Goal: Task Accomplishment & Management: Use online tool/utility

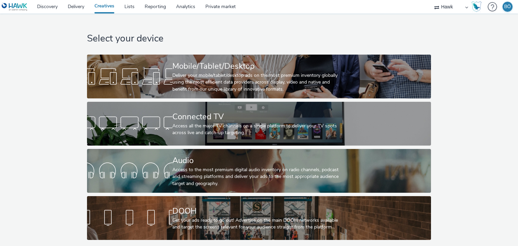
select select "11a7df10-284f-415c-b52a-427acf4c31ae"
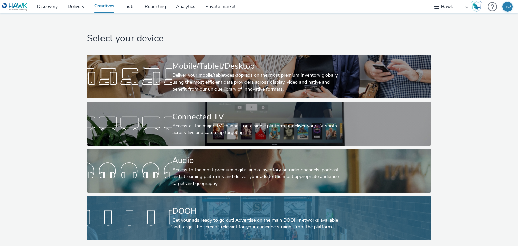
scroll to position [2, 0]
click at [224, 209] on div "DOOH" at bounding box center [257, 211] width 171 height 12
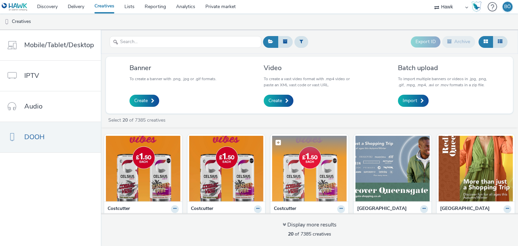
scroll to position [67, 0]
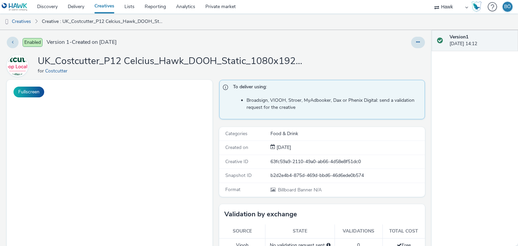
select select "11a7df10-284f-415c-b52a-427acf4c31ae"
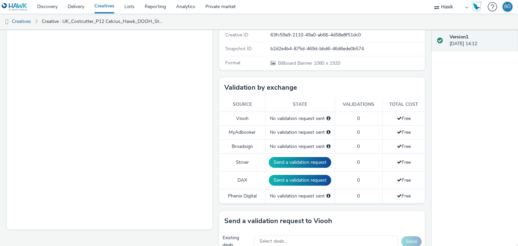
scroll to position [135, 0]
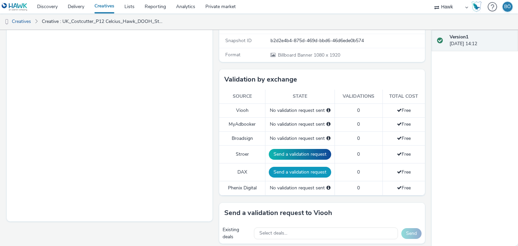
click at [286, 173] on button "Send a validation request" at bounding box center [300, 172] width 62 height 11
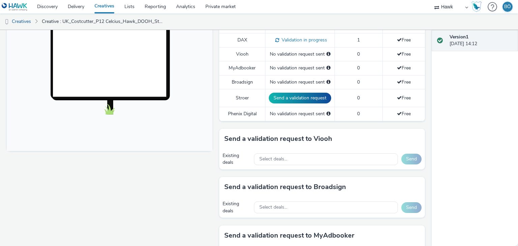
scroll to position [270, 0]
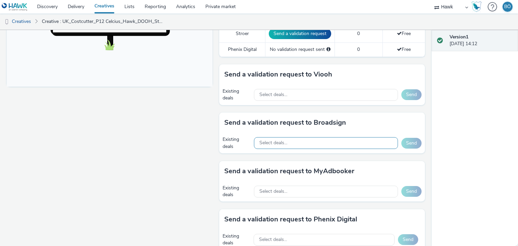
click at [293, 142] on div "Select deals..." at bounding box center [326, 143] width 144 height 12
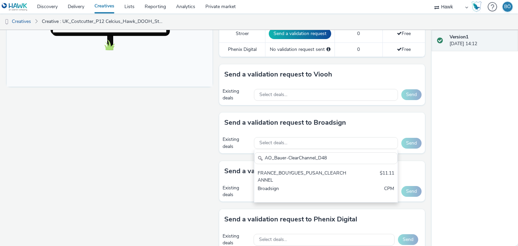
scroll to position [0, 0]
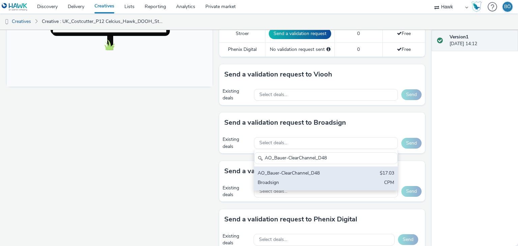
type input "AO_Bauer-ClearChannel_D48"
click at [304, 167] on div "AO_Bauer-ClearChannel_D48 $17.03 Broadsign CPM" at bounding box center [325, 179] width 143 height 24
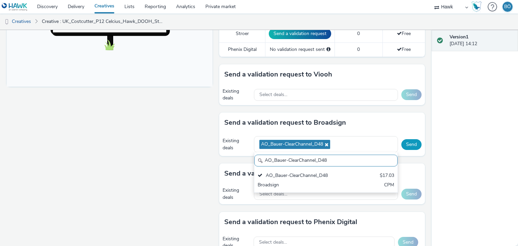
click at [401, 139] on button "Send" at bounding box center [411, 144] width 20 height 11
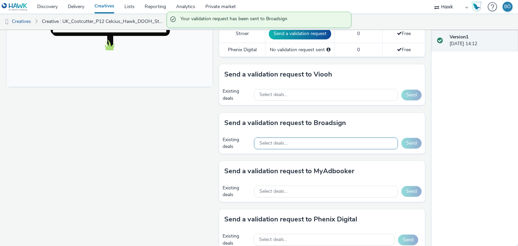
click at [324, 142] on div "Select deals..." at bounding box center [326, 144] width 144 height 12
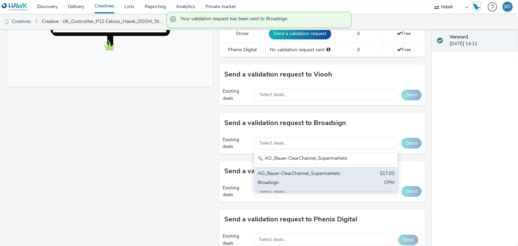
type input "AO_Bauer-ClearChannel_Supermarkets"
click at [318, 177] on div "AO_Bauer-ClearChannel_Supermarkets $17.03 Broadsign CPM" at bounding box center [325, 179] width 143 height 24
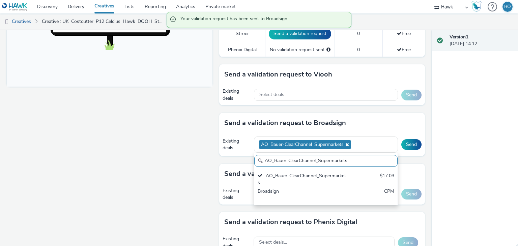
click at [404, 137] on div "Existing deals AO_Bauer-ClearChannel_Supermarkets AO_Bauer-ClearChannel_Superma…" at bounding box center [322, 144] width 206 height 23
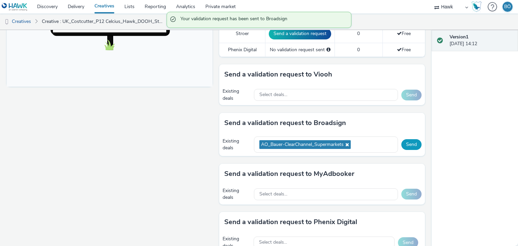
click at [401, 142] on button "Send" at bounding box center [411, 144] width 20 height 11
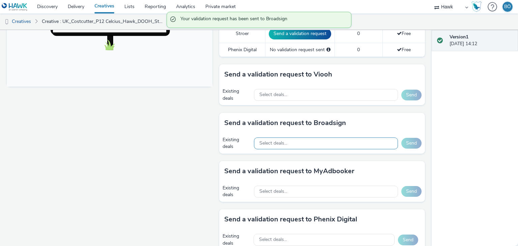
click at [332, 143] on div "Select deals..." at bounding box center [326, 144] width 144 height 12
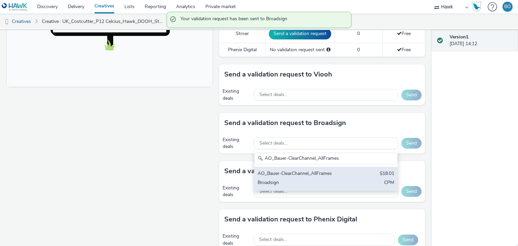
type input "AO_Bauer-ClearChannel_AllFrames"
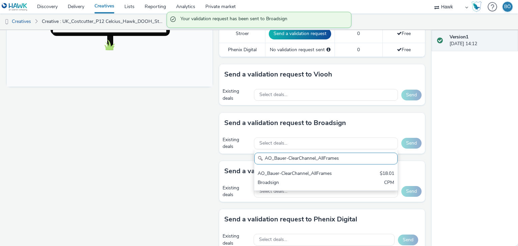
drag, startPoint x: 324, startPoint y: 177, endPoint x: 359, endPoint y: 164, distance: 37.8
click at [324, 177] on div "AO_Bauer-ClearChannel_AllFrames $18.01 Broadsign CPM" at bounding box center [325, 179] width 143 height 24
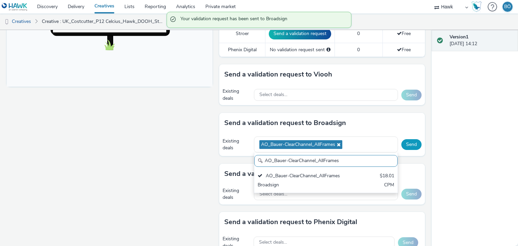
click at [401, 143] on button "Send" at bounding box center [411, 144] width 20 height 11
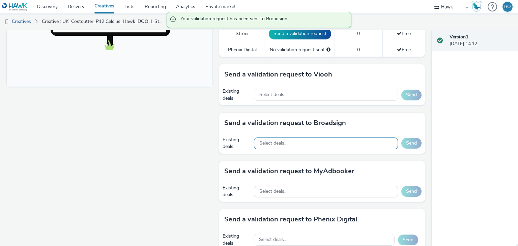
click at [320, 142] on div "Select deals..." at bounding box center [326, 144] width 144 height 12
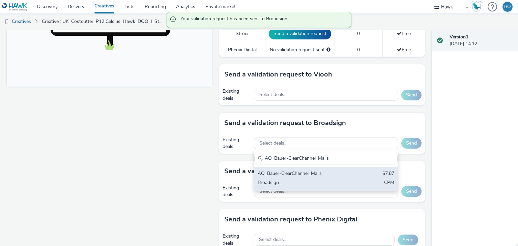
type input "AO_Bauer-ClearChannel_Malls"
click at [336, 170] on div "AO_Bauer-ClearChannel_Malls" at bounding box center [303, 174] width 90 height 8
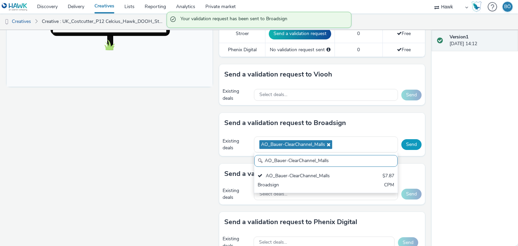
click at [404, 143] on button "Send" at bounding box center [411, 144] width 20 height 11
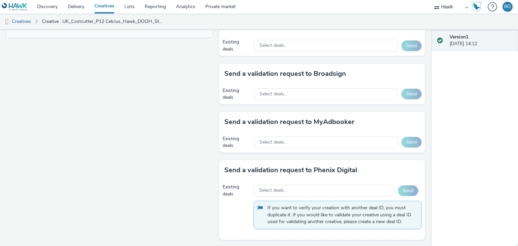
scroll to position [252, 0]
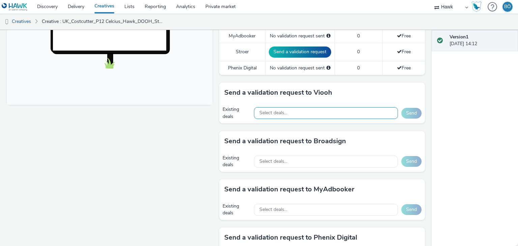
click at [289, 109] on div "Select deals..." at bounding box center [326, 113] width 144 height 12
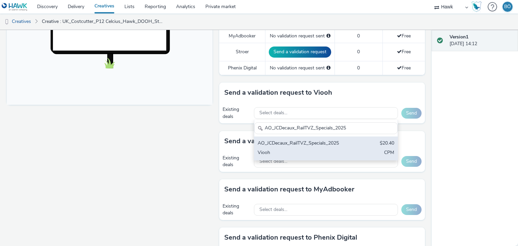
type input "AO_JCDecaux_RailTVZ_Specials_2025"
click at [323, 143] on div "AO_JCDecaux_RailTVZ_Specials_2025" at bounding box center [303, 144] width 90 height 8
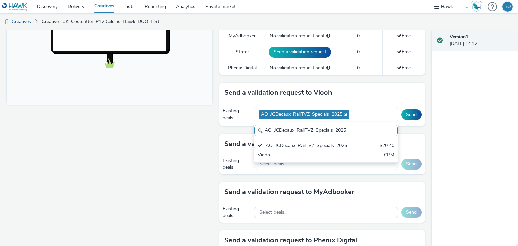
click at [394, 115] on div "Existing deals AO_JCDecaux_RailTVZ_Specials_2025 AO_JCDecaux_RailTVZ_Specials_2…" at bounding box center [322, 114] width 206 height 23
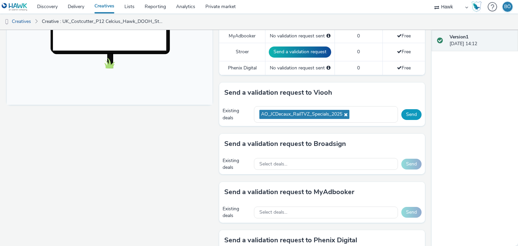
click at [407, 110] on button "Send" at bounding box center [411, 114] width 20 height 11
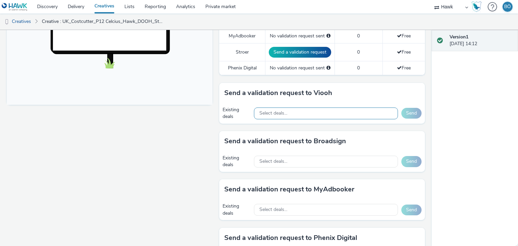
click at [325, 112] on div "Select deals..." at bounding box center [326, 114] width 144 height 12
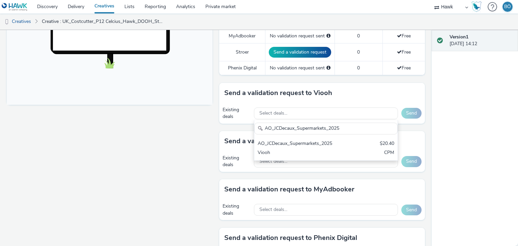
type input "AO_JCDecaux_Supermarkets_2025"
click at [321, 145] on div "AO_JCDecaux_Supermarkets_2025" at bounding box center [303, 144] width 90 height 8
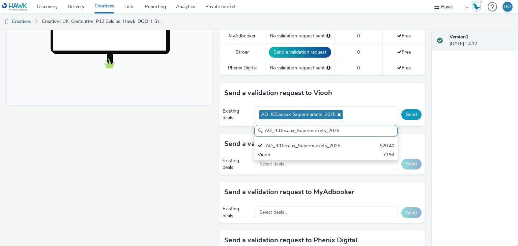
click at [410, 112] on button "Send" at bounding box center [411, 114] width 20 height 11
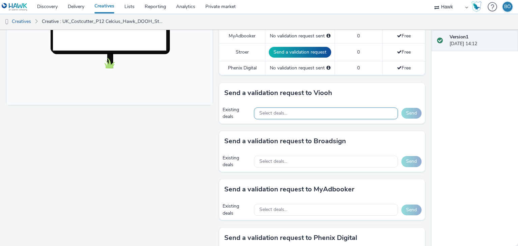
click at [294, 118] on div "Select deals..." at bounding box center [326, 114] width 144 height 14
click at [316, 100] on div "Send a validation request to Viooh" at bounding box center [322, 93] width 206 height 20
click at [312, 111] on div "Select deals..." at bounding box center [326, 114] width 144 height 12
paste input "AO_JCDecaux_D6s_2025"
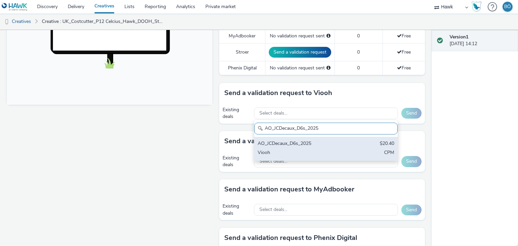
type input "AO_JCDecaux_D6s_2025"
click at [316, 143] on div "AO_JCDecaux_D6s_2025" at bounding box center [303, 144] width 90 height 8
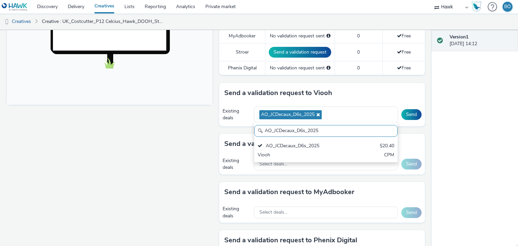
click at [400, 107] on div "Existing deals AO_JCDecaux_D6s_2025 AO_JCDecaux_D6s_2025 AO_JCDecaux_D6s_2025 $…" at bounding box center [322, 114] width 206 height 23
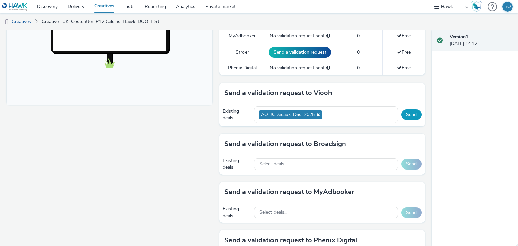
click at [403, 112] on button "Send" at bounding box center [411, 114] width 20 height 11
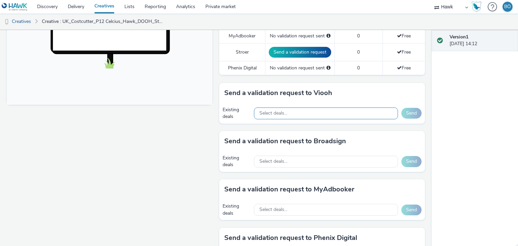
click at [318, 114] on div "Select deals..." at bounding box center [326, 114] width 144 height 12
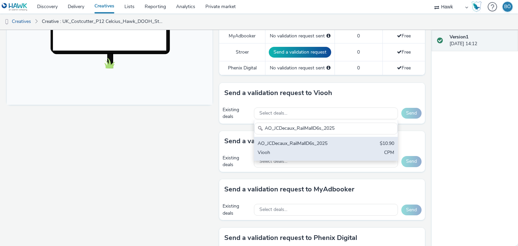
type input "AO_JCDecaux_RailMallD6s_2025"
click at [328, 141] on div "AO_JCDecaux_RailMallD6s_2025" at bounding box center [303, 144] width 90 height 8
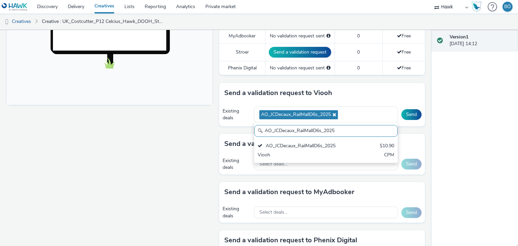
drag, startPoint x: 406, startPoint y: 111, endPoint x: 391, endPoint y: 87, distance: 28.1
click at [406, 111] on button "Send" at bounding box center [411, 114] width 20 height 11
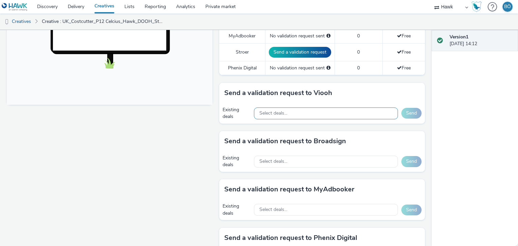
click at [281, 108] on div "Select deals..." at bounding box center [326, 114] width 144 height 12
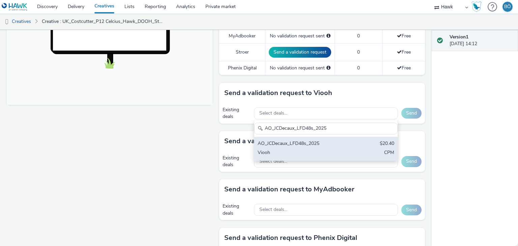
type input "AO_JCDecaux_LFD48s_2025"
click at [293, 141] on div "AO_JCDecaux_LFD48s_2025" at bounding box center [303, 144] width 90 height 8
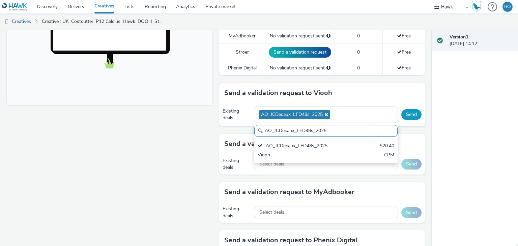
click at [410, 114] on button "Send" at bounding box center [411, 114] width 20 height 11
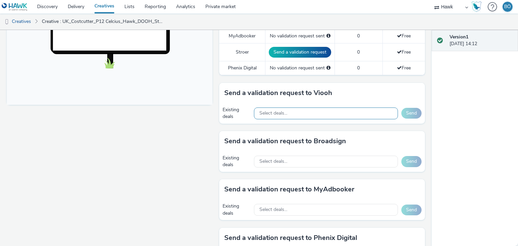
drag, startPoint x: 275, startPoint y: 118, endPoint x: 278, endPoint y: 109, distance: 9.8
click at [275, 114] on div "Select deals..." at bounding box center [326, 114] width 144 height 14
click at [278, 108] on div "Select deals..." at bounding box center [326, 114] width 144 height 12
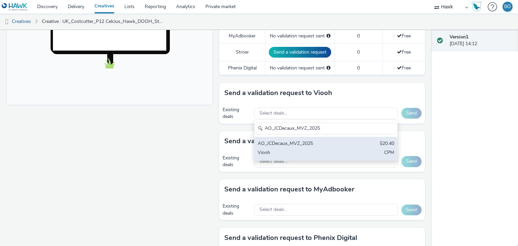
type input "AO_JCDecaux_MVZ_2025"
click at [305, 140] on div "AO_JCDecaux_MVZ_2025" at bounding box center [303, 144] width 90 height 8
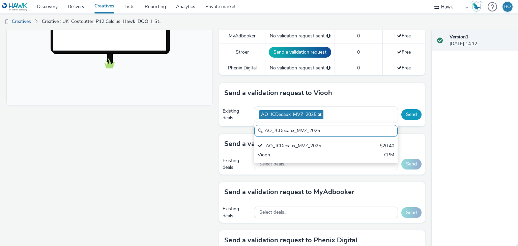
click at [401, 115] on button "Send" at bounding box center [411, 114] width 20 height 11
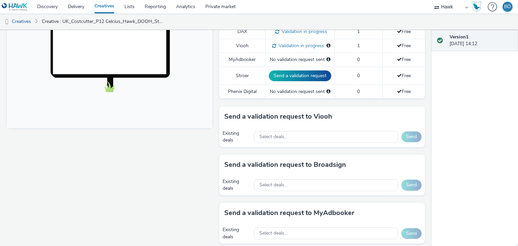
scroll to position [150, 0]
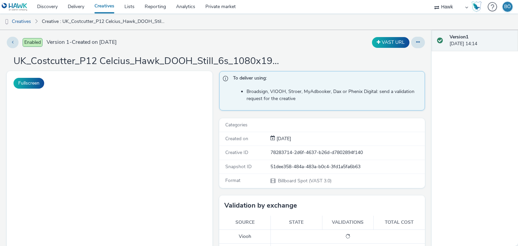
select select "11a7df10-284f-415c-b52a-427acf4c31ae"
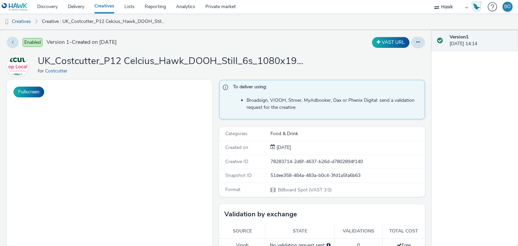
click at [307, 170] on div "Snapshot ID 51dee358-484a-483a-b0c4-3fd1a5fa6b63" at bounding box center [322, 176] width 206 height 14
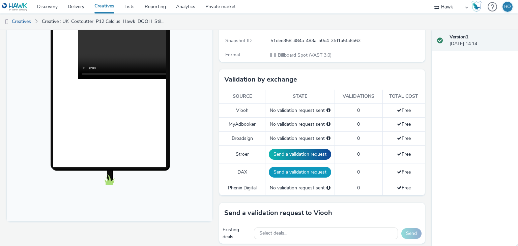
click at [293, 175] on button "Send a validation request" at bounding box center [300, 172] width 62 height 11
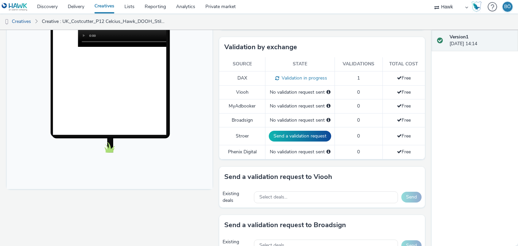
scroll to position [202, 0]
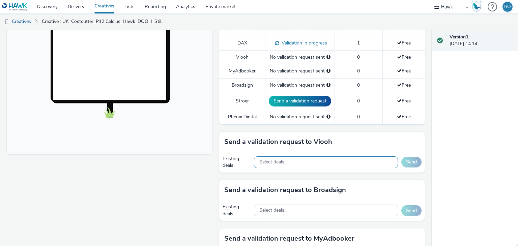
click at [297, 158] on div "Select deals..." at bounding box center [326, 163] width 144 height 12
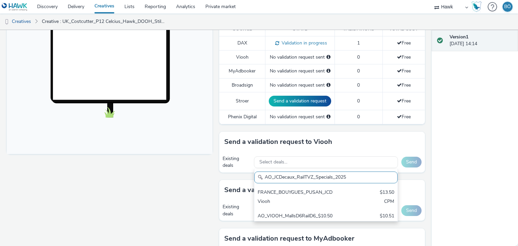
scroll to position [0, 0]
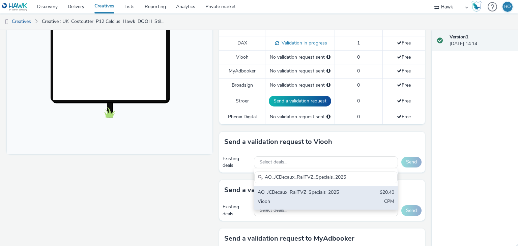
type input "AO_JCDecaux_RailTVZ_Specials_2025"
click at [295, 189] on div "AO_JCDecaux_RailTVZ_Specials_2025" at bounding box center [303, 193] width 90 height 8
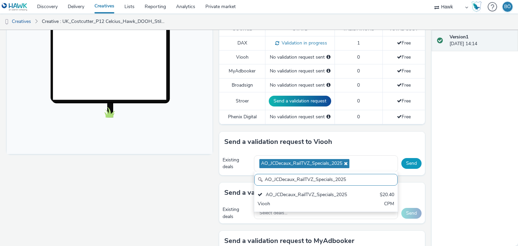
click at [415, 161] on button "Send" at bounding box center [411, 163] width 20 height 11
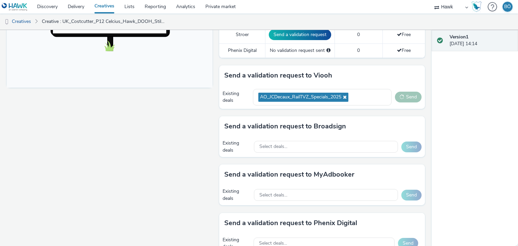
scroll to position [270, 0]
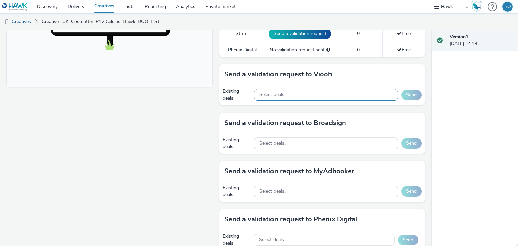
click at [304, 92] on div "Select deals..." at bounding box center [326, 95] width 144 height 12
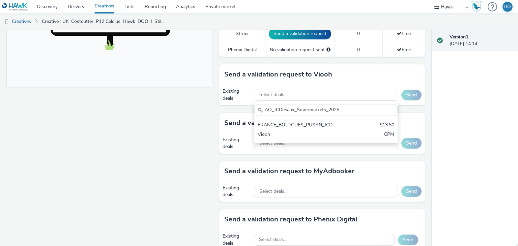
scroll to position [0, 0]
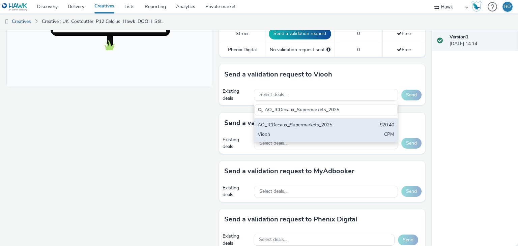
type input "AO_JCDecaux_Supermarkets_2025"
click at [311, 133] on div "Viooh" at bounding box center [303, 135] width 90 height 8
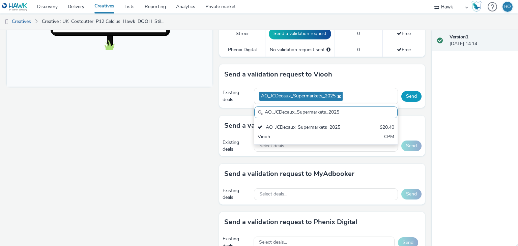
click at [408, 93] on button "Send" at bounding box center [411, 96] width 20 height 11
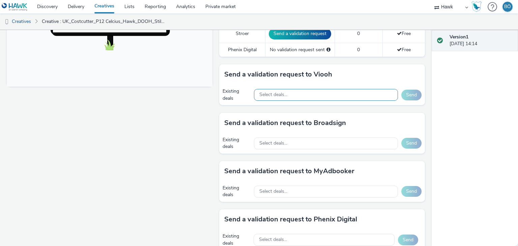
click at [295, 92] on div "Select deals..." at bounding box center [326, 95] width 144 height 12
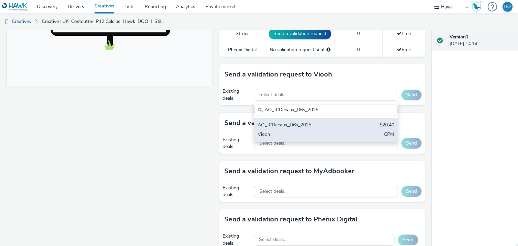
type input "AO_JCDecaux_D6s_2025"
click at [331, 127] on div "AO_JCDecaux_D6s_2025" at bounding box center [303, 126] width 90 height 8
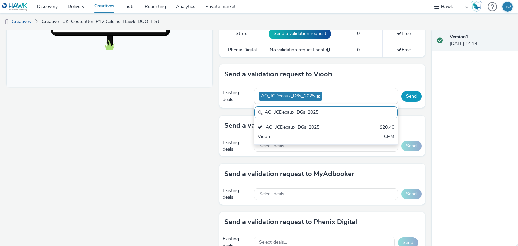
click at [407, 94] on button "Send" at bounding box center [411, 96] width 20 height 11
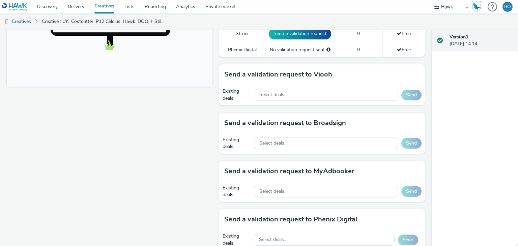
click at [294, 101] on div "Existing deals Select deals... Send" at bounding box center [322, 95] width 206 height 21
click at [299, 92] on div "Select deals..." at bounding box center [326, 95] width 144 height 12
paste input "AO_JCDecaux_RailMallD6s_2025"
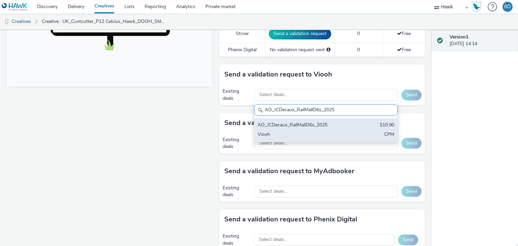
type input "AO_JCDecaux_RailMallD6s_2025"
click at [310, 131] on div "Viooh" at bounding box center [303, 135] width 90 height 8
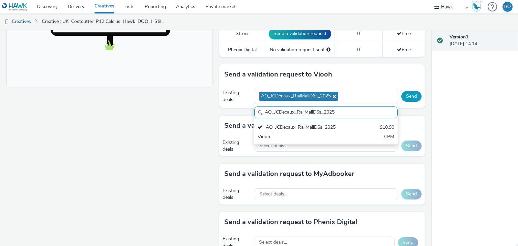
click at [408, 98] on button "Send" at bounding box center [411, 96] width 20 height 11
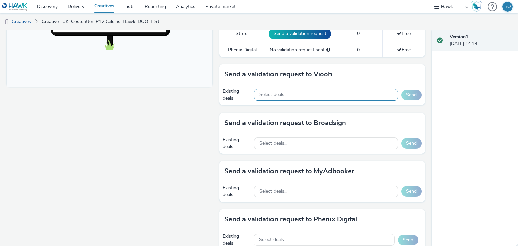
click at [303, 94] on div "Select deals..." at bounding box center [326, 95] width 144 height 12
paste input "AO_JCDecaux_LFD48s_2025"
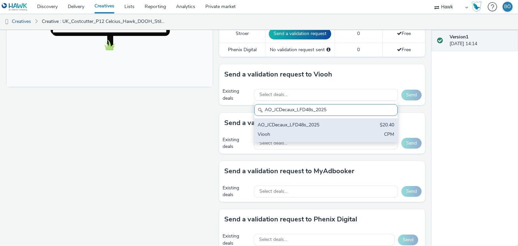
scroll to position [0, 0]
type input "AO_JCDecaux_LFD48s_2025"
click at [316, 123] on div "AO_JCDecaux_LFD48s_2025" at bounding box center [303, 126] width 90 height 8
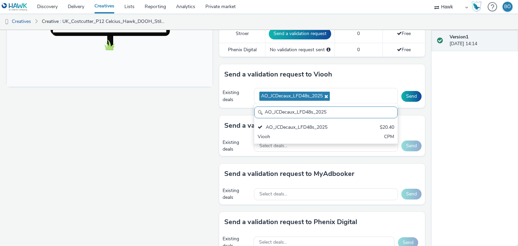
click at [407, 100] on button "Send" at bounding box center [411, 96] width 20 height 11
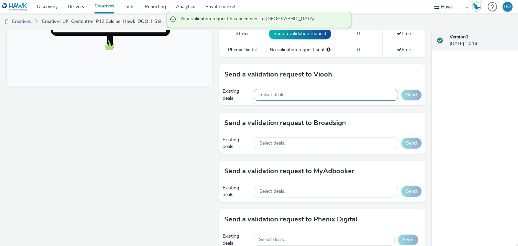
click at [286, 96] on div "Select deals..." at bounding box center [326, 95] width 144 height 12
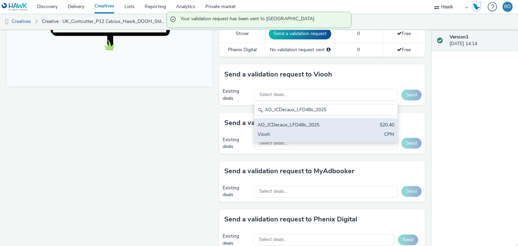
type input "AO_JCDecaux_LFD48s_2025"
click at [332, 127] on div "AO_JCDecaux_LFD48s_2025" at bounding box center [303, 126] width 90 height 8
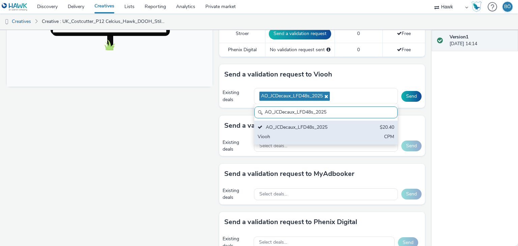
drag, startPoint x: 368, startPoint y: 127, endPoint x: 395, endPoint y: 99, distance: 38.9
click at [368, 126] on div "AO_JCDecaux_LFD48s_2025 $20.40 Viooh CPM" at bounding box center [325, 133] width 143 height 24
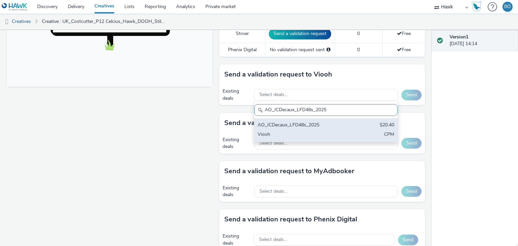
click at [362, 123] on div "AO_JCDecaux_LFD48s_2025 $20.40 Viooh CPM" at bounding box center [325, 130] width 143 height 24
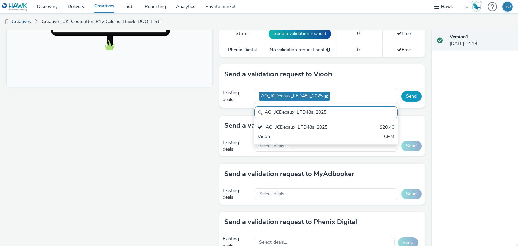
click at [401, 95] on button "Send" at bounding box center [411, 96] width 20 height 11
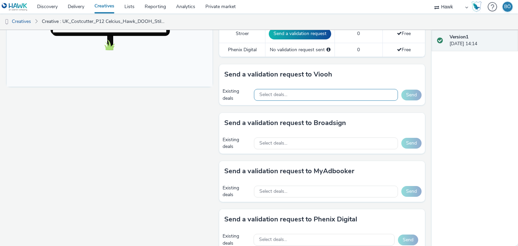
click at [316, 94] on div "Select deals..." at bounding box center [326, 95] width 144 height 12
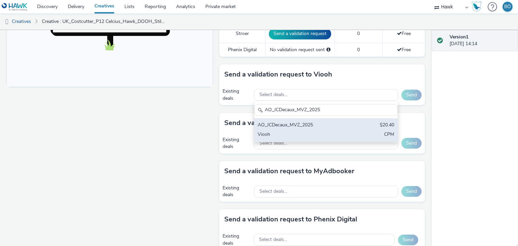
type input "AO_JCDecaux_MVZ_2025"
click at [315, 129] on div "AO_JCDecaux_MVZ_2025 $20.40 Viooh CPM" at bounding box center [325, 130] width 143 height 24
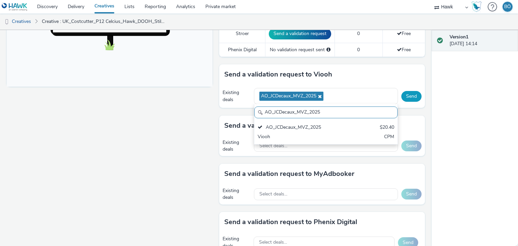
click at [408, 92] on button "Send" at bounding box center [411, 96] width 20 height 11
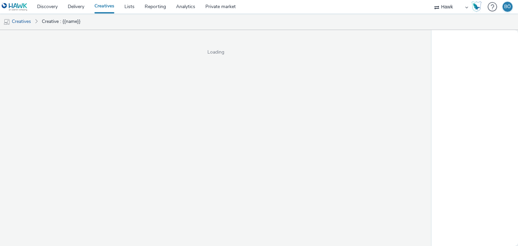
select select "11a7df10-284f-415c-b52a-427acf4c31ae"
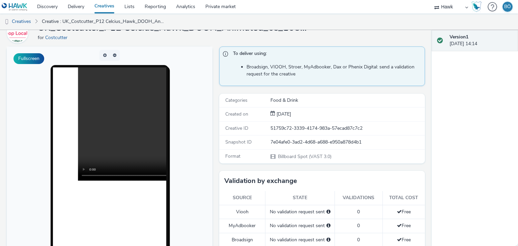
scroll to position [101, 0]
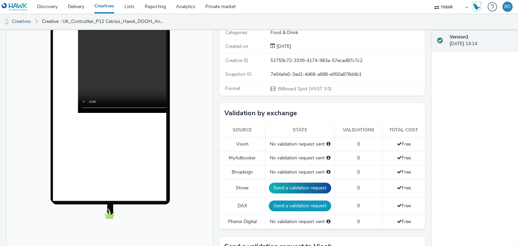
click at [290, 204] on button "Send a validation request" at bounding box center [300, 206] width 62 height 11
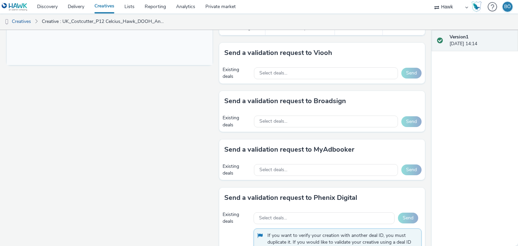
scroll to position [270, 0]
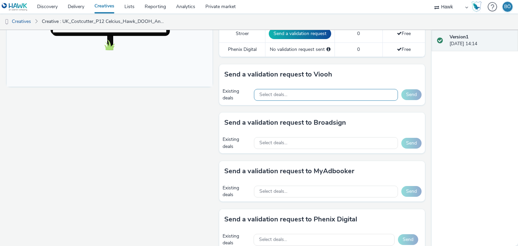
click at [308, 89] on div "Select deals..." at bounding box center [326, 95] width 144 height 12
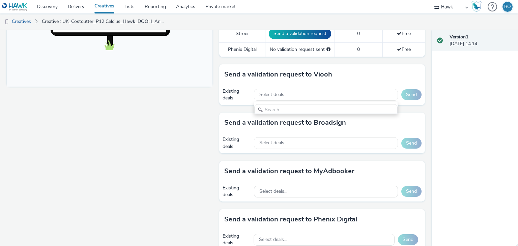
scroll to position [8, 0]
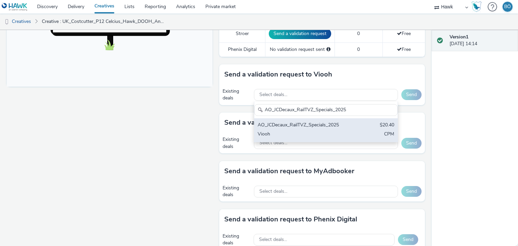
type input "AO_JCDecaux_RailTVZ_Specials_2025"
click at [331, 124] on div "AO_JCDecaux_RailTVZ_Specials_2025" at bounding box center [303, 126] width 90 height 8
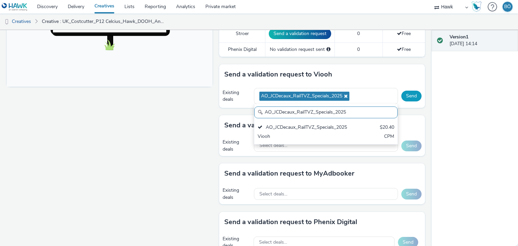
click at [401, 94] on button "Send" at bounding box center [411, 96] width 20 height 11
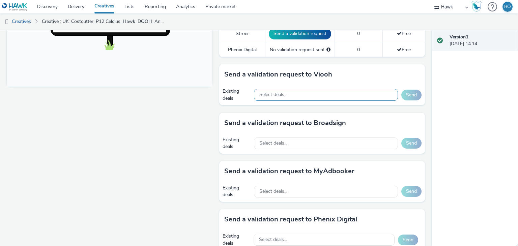
click at [294, 96] on div "Select deals..." at bounding box center [326, 95] width 144 height 12
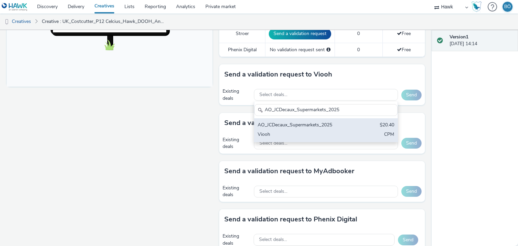
type input "AO_JCDecaux_Supermarkets_2025"
click at [313, 132] on div "Viooh" at bounding box center [303, 135] width 90 height 8
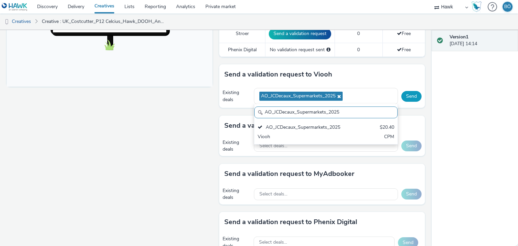
click at [408, 94] on button "Send" at bounding box center [411, 96] width 20 height 11
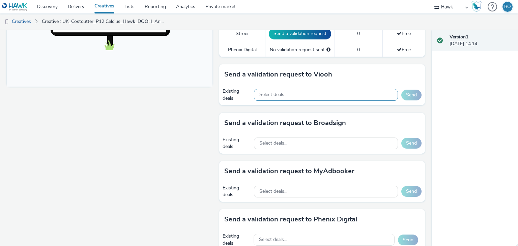
click at [283, 98] on div "Select deals..." at bounding box center [326, 95] width 144 height 12
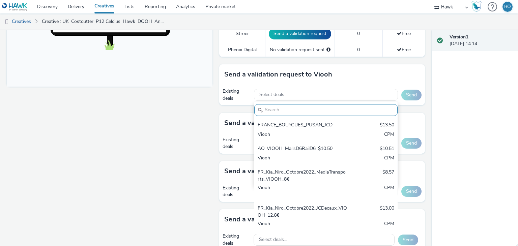
paste input "AO_JCDecaux_D6s_2025"
type input "AO_JCDecaux_D6s_2025"
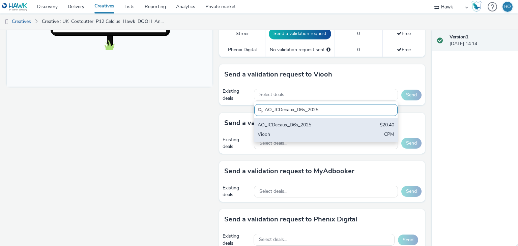
click at [307, 134] on div "Viooh" at bounding box center [303, 135] width 90 height 8
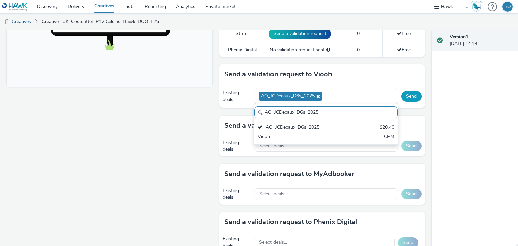
click at [407, 91] on button "Send" at bounding box center [411, 96] width 20 height 11
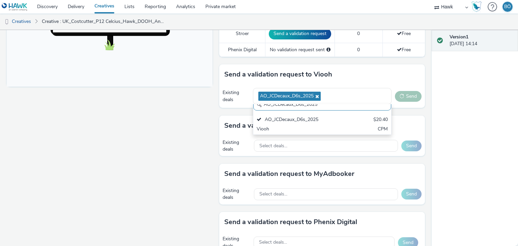
scroll to position [0, 0]
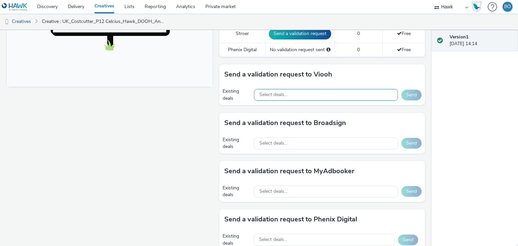
drag, startPoint x: 285, startPoint y: 88, endPoint x: 285, endPoint y: 94, distance: 6.8
click at [285, 89] on div "Select deals..." at bounding box center [326, 95] width 144 height 12
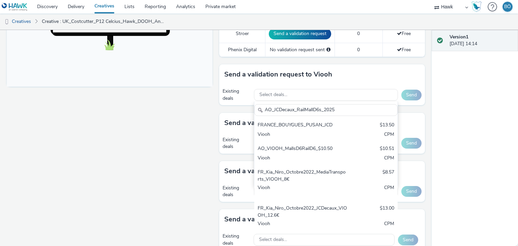
type input "AO_JCDecaux_RailMallD6s_2025"
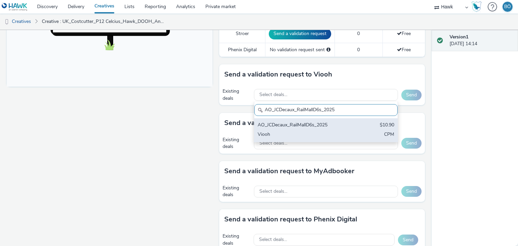
click at [304, 125] on div "AO_JCDecaux_RailMallD6s_2025" at bounding box center [303, 126] width 90 height 8
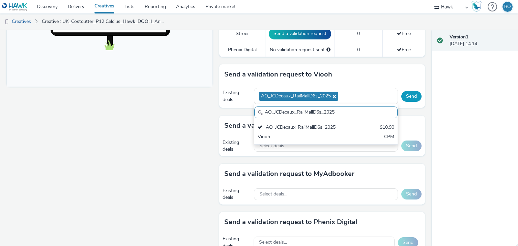
click at [412, 96] on button "Send" at bounding box center [411, 96] width 20 height 11
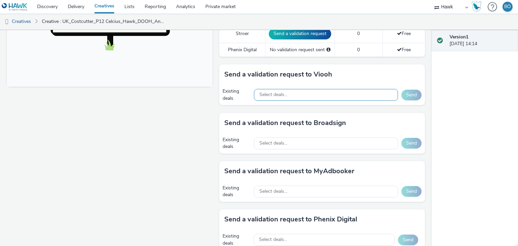
click at [275, 96] on span "Select deals..." at bounding box center [273, 95] width 28 height 6
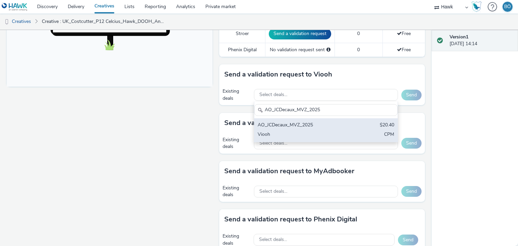
type input "AO_JCDecaux_MVZ_2025"
click at [297, 126] on div "AO_JCDecaux_MVZ_2025" at bounding box center [303, 126] width 90 height 8
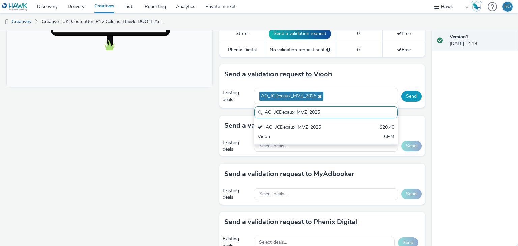
click at [404, 94] on button "Send" at bounding box center [411, 96] width 20 height 11
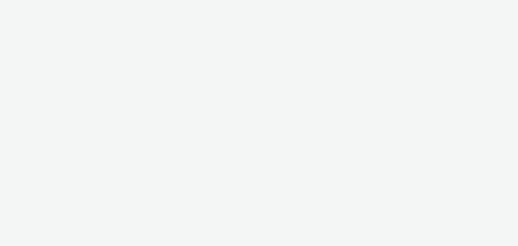
select select "11a7df10-284f-415c-b52a-427acf4c31ae"
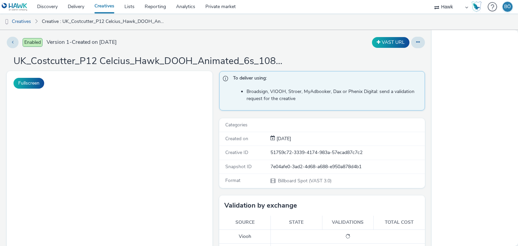
select select "11a7df10-284f-415c-b52a-427acf4c31ae"
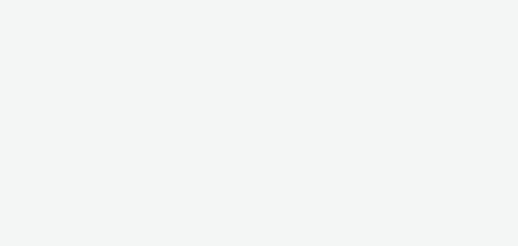
select select "11a7df10-284f-415c-b52a-427acf4c31ae"
